Goal: Find specific page/section: Find specific page/section

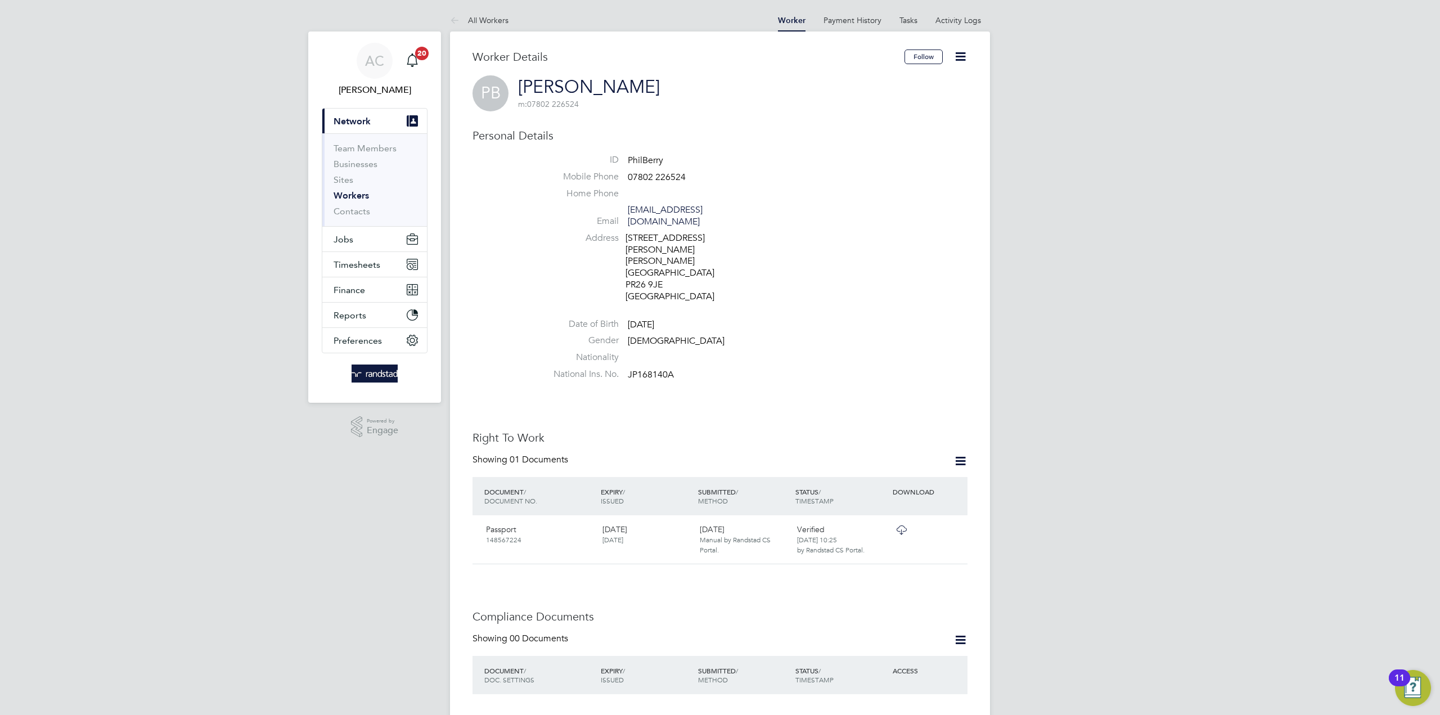
drag, startPoint x: 602, startPoint y: 157, endPoint x: 630, endPoint y: 177, distance: 34.7
click at [655, 232] on ul "ID PhilBerry Mobile Phone 07802 226524 Home Phone Email philipjberry@hotmail.co…" at bounding box center [754, 269] width 428 height 231
drag, startPoint x: 623, startPoint y: 156, endPoint x: 631, endPoint y: 164, distance: 11.2
click at [631, 164] on li "ID PhilBerry" at bounding box center [754, 162] width 428 height 17
click at [625, 157] on li "ID PhilBerry" at bounding box center [754, 162] width 428 height 17
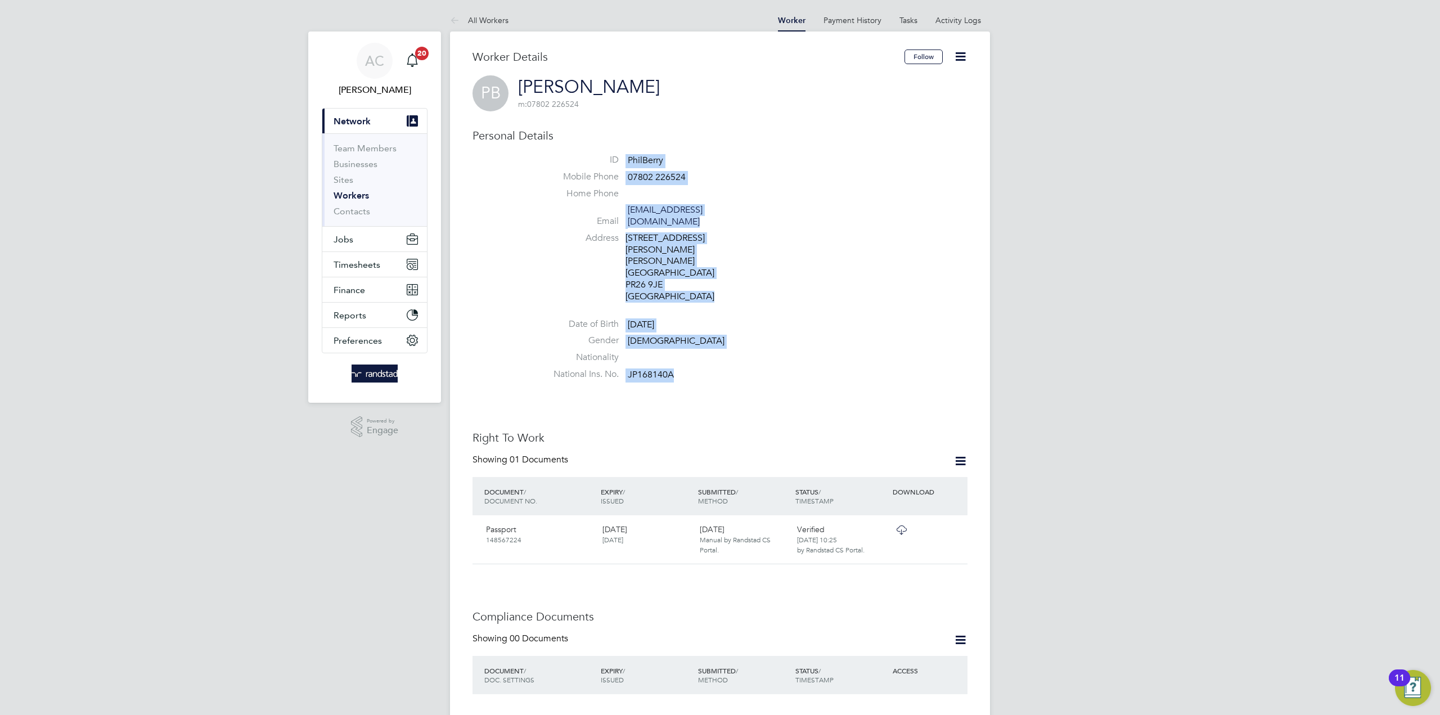
drag, startPoint x: 627, startPoint y: 159, endPoint x: 691, endPoint y: 356, distance: 207.6
click at [691, 356] on ul "ID PhilBerry Mobile Phone 07802 226524 Home Phone Email philipjberry@hotmail.co…" at bounding box center [754, 269] width 428 height 231
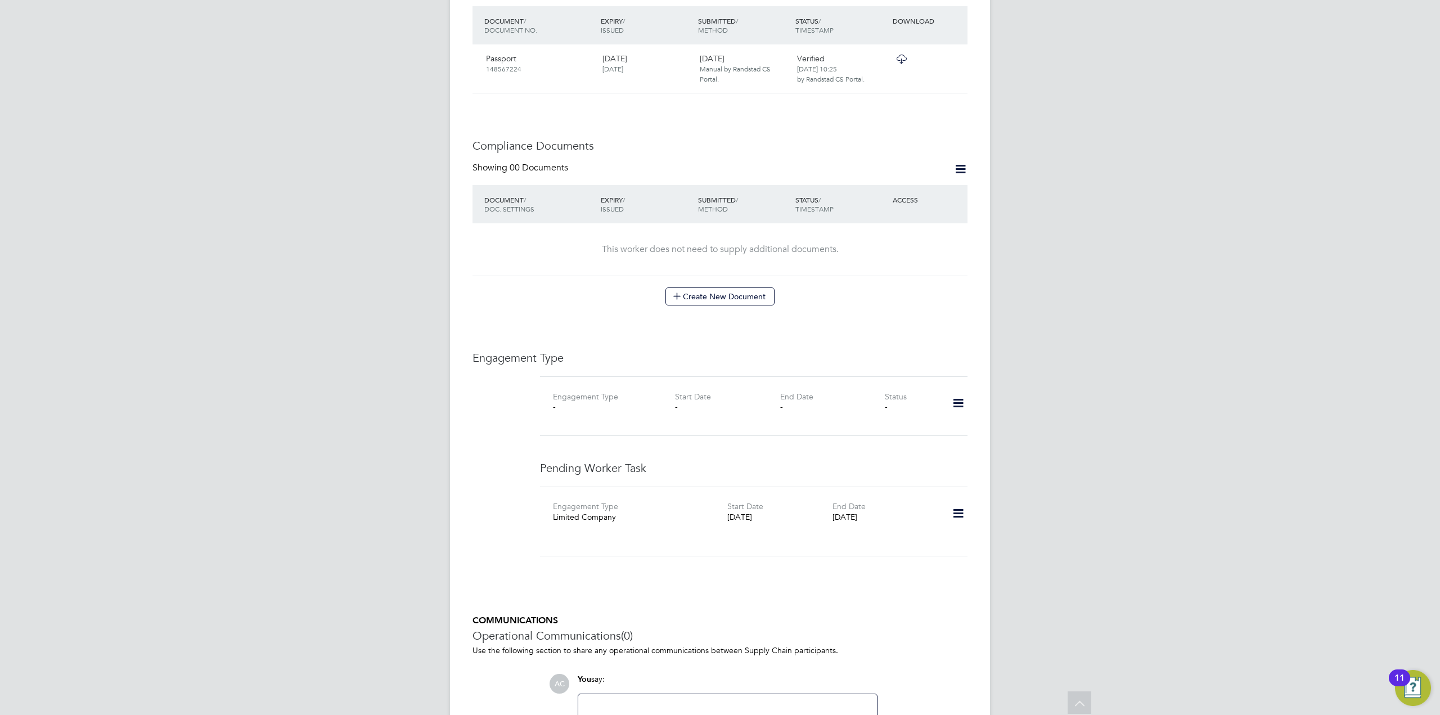
scroll to position [574, 0]
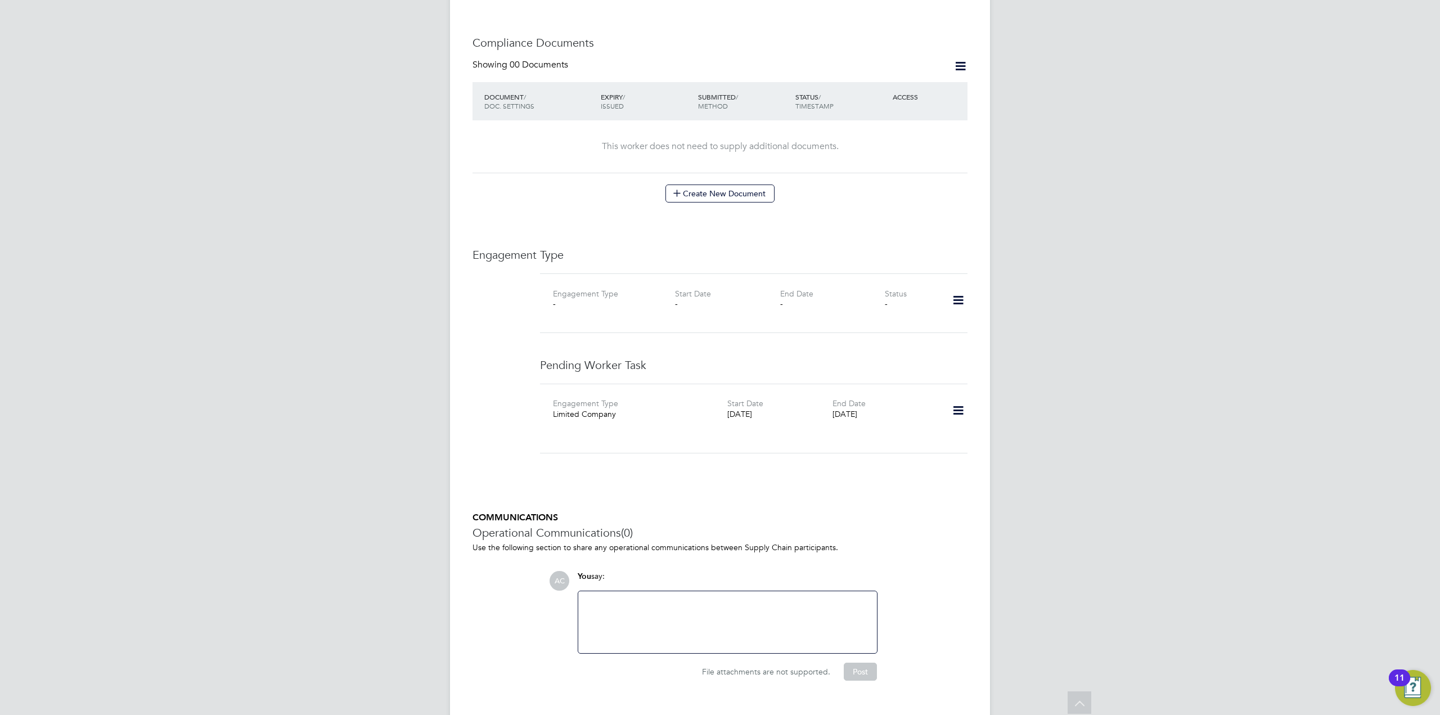
click at [952, 398] on icon at bounding box center [958, 411] width 20 height 26
click at [646, 399] on div "Engagement Type Limited Company" at bounding box center [640, 411] width 174 height 27
click at [587, 289] on div "Engagement Type -" at bounding box center [605, 300] width 105 height 27
click at [961, 287] on icon at bounding box center [958, 300] width 20 height 26
click at [1006, 247] on div "AC Audwin Cheung Notifications 20 Applications: Current page: Network Team Memb…" at bounding box center [720, 82] width 1440 height 1312
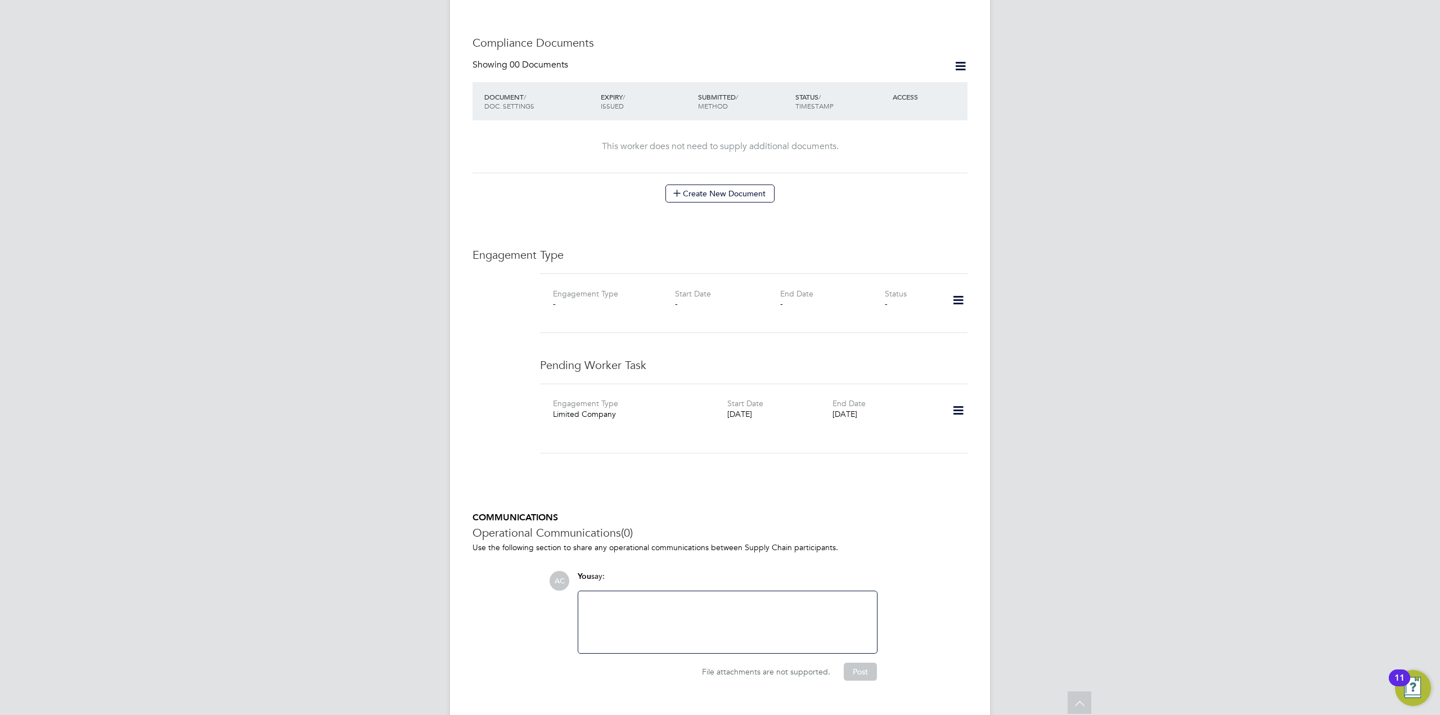
scroll to position [0, 0]
